Goal: Information Seeking & Learning: Learn about a topic

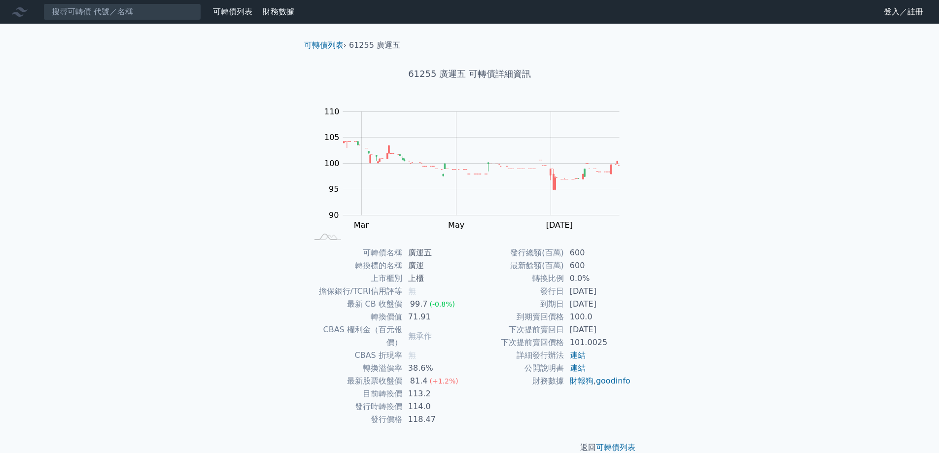
click at [452, 75] on h1 "61255 廣運五 可轉債詳細資訊" at bounding box center [469, 74] width 347 height 14
click at [322, 43] on link "可轉債列表" at bounding box center [323, 44] width 39 height 9
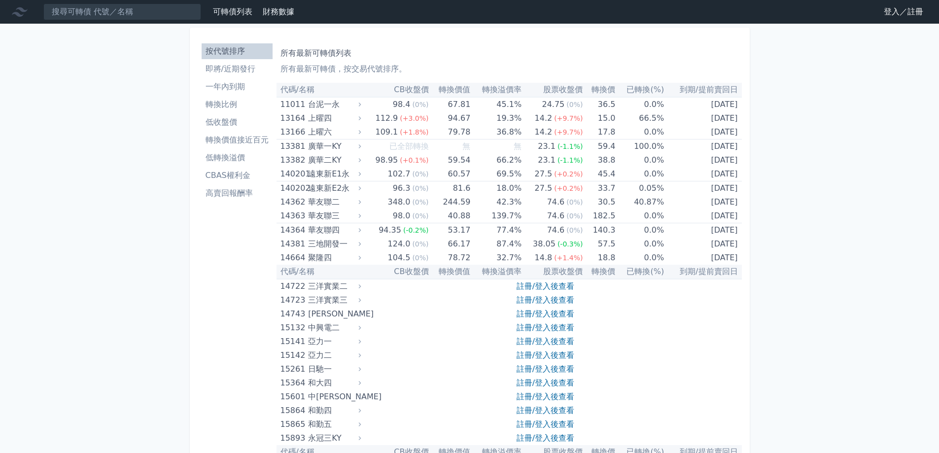
click at [239, 65] on li "即將/近期發行" at bounding box center [237, 69] width 71 height 12
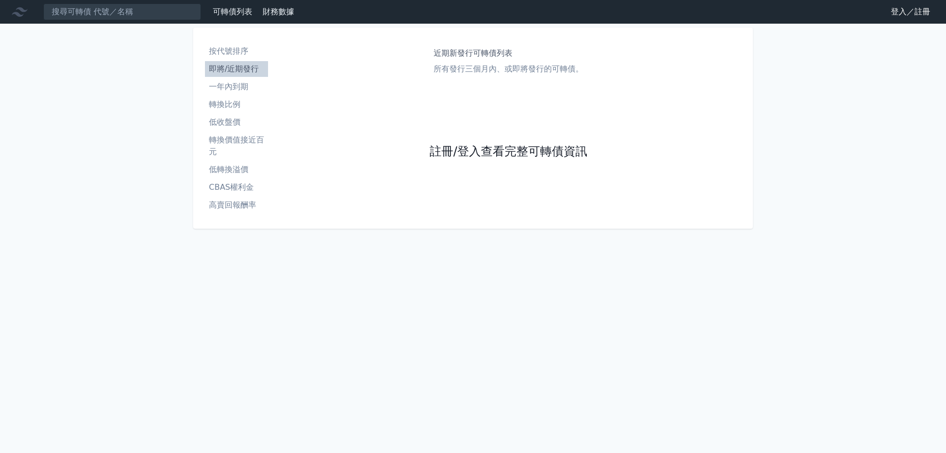
click at [467, 148] on link "註冊/登入查看完整可轉債資訊" at bounding box center [509, 152] width 158 height 16
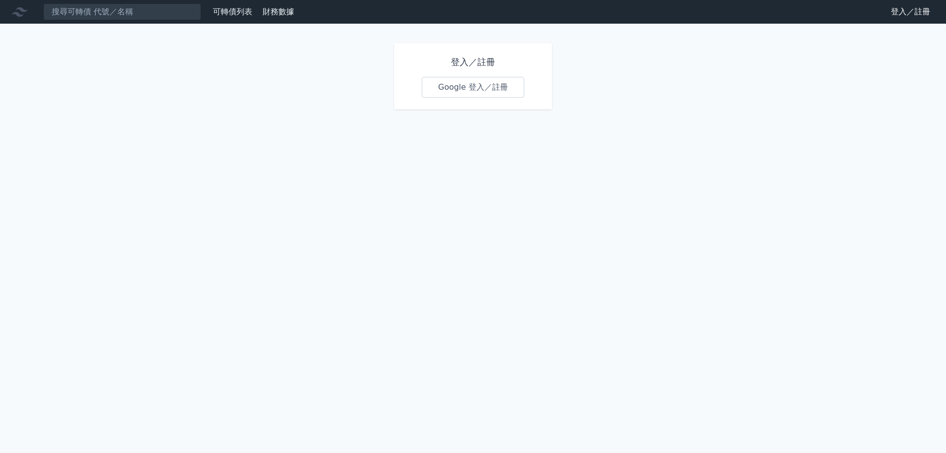
click at [474, 88] on link "Google 登入／註冊" at bounding box center [473, 87] width 103 height 21
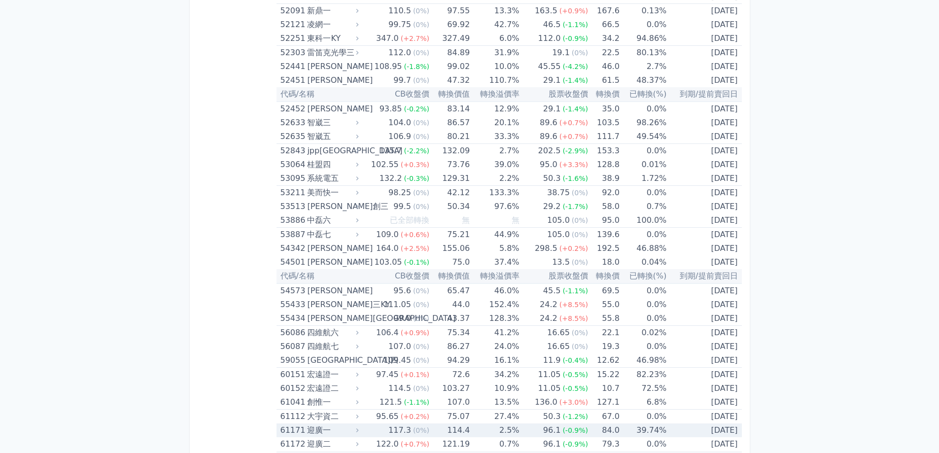
scroll to position [3747, 0]
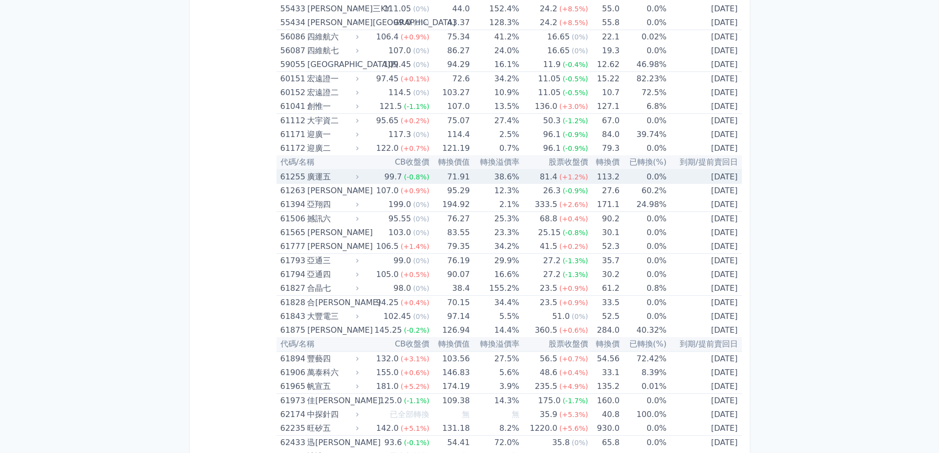
click at [324, 175] on div "廣運五" at bounding box center [331, 177] width 49 height 14
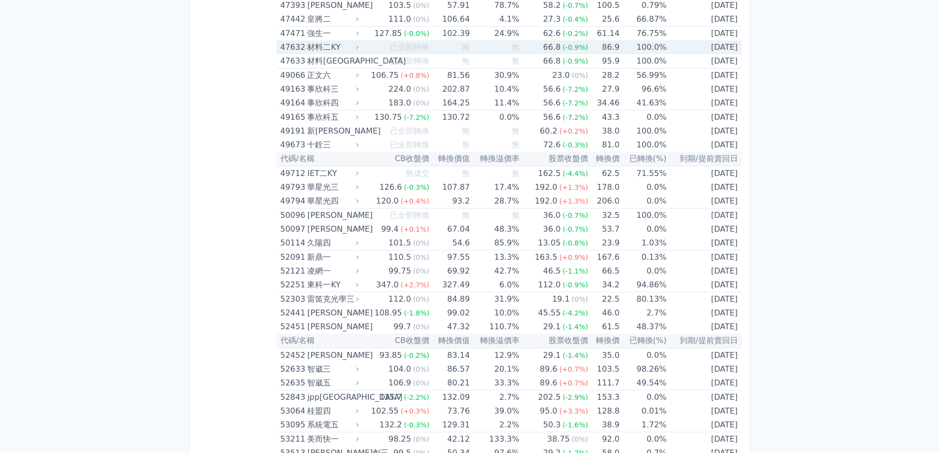
scroll to position [3861, 0]
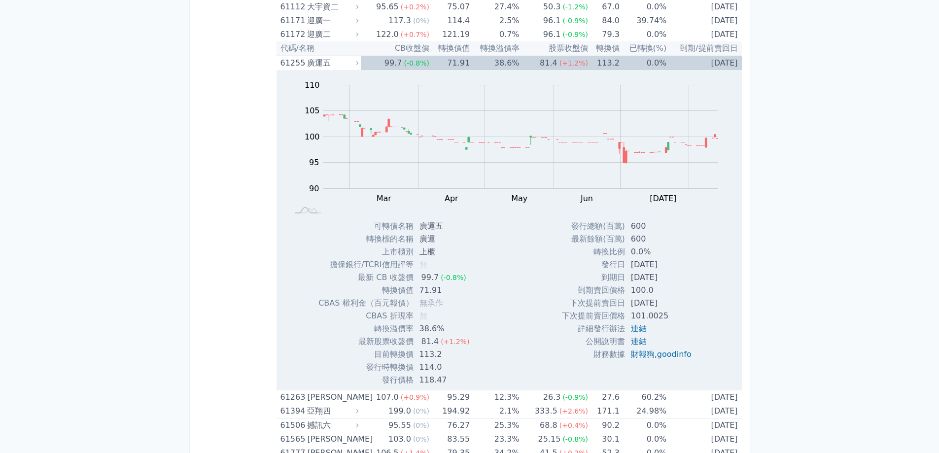
click at [334, 50] on th "代碼/名稱" at bounding box center [318, 48] width 84 height 14
click at [326, 64] on div "廣運五" at bounding box center [331, 63] width 49 height 14
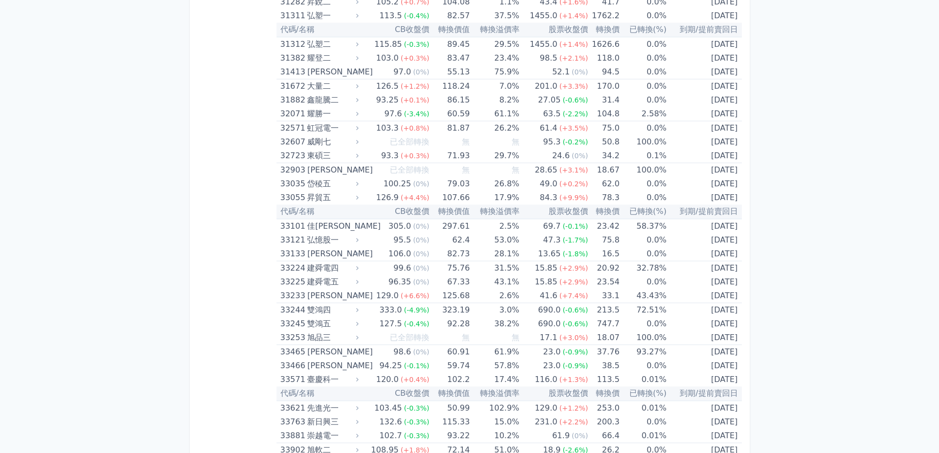
scroll to position [3921, 0]
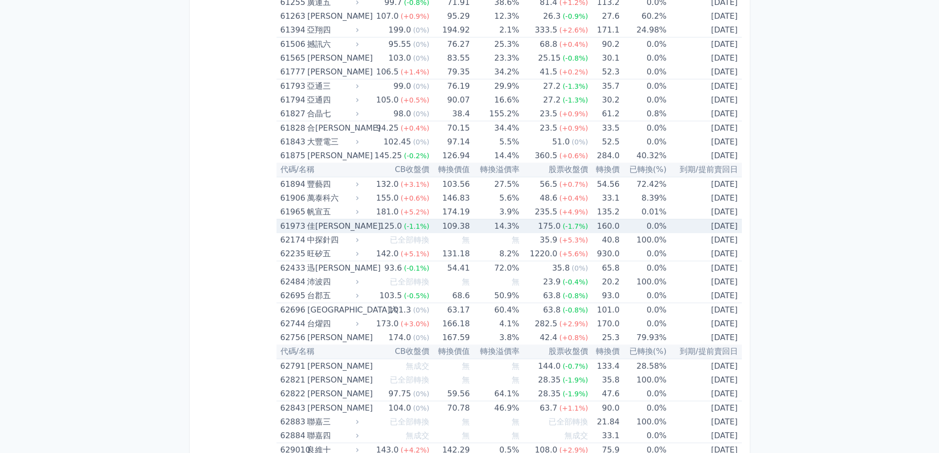
click at [449, 226] on td "109.38" at bounding box center [449, 226] width 40 height 14
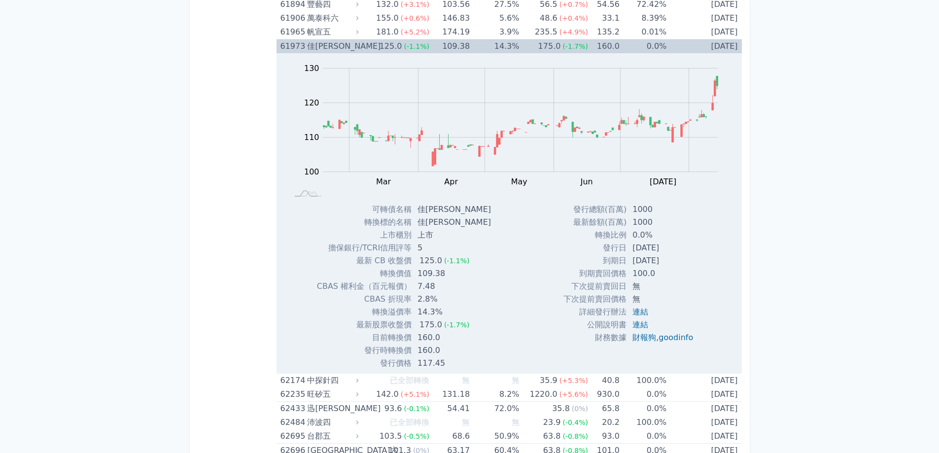
scroll to position [4118, 0]
